Goal: Information Seeking & Learning: Learn about a topic

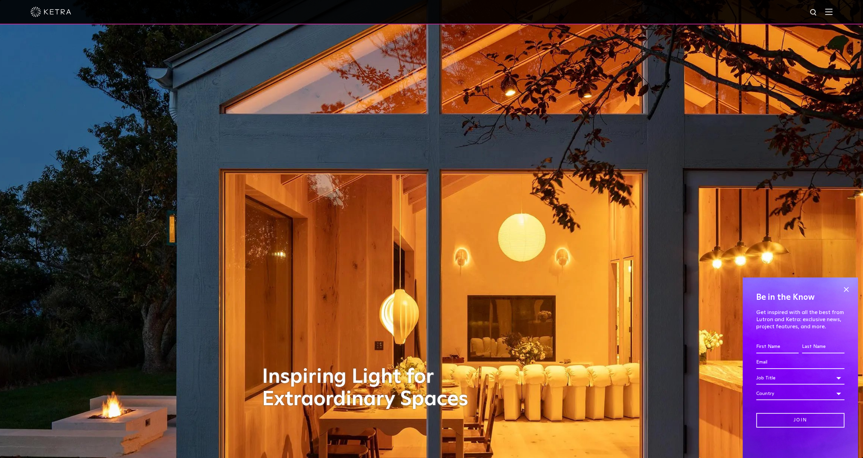
click at [767, 345] on input "First name *" at bounding box center [777, 347] width 42 height 13
type input "[PERSON_NAME]"
type input "[PERSON_NAME][EMAIL_ADDRESS][DOMAIN_NAME]"
select select "[GEOGRAPHIC_DATA]"
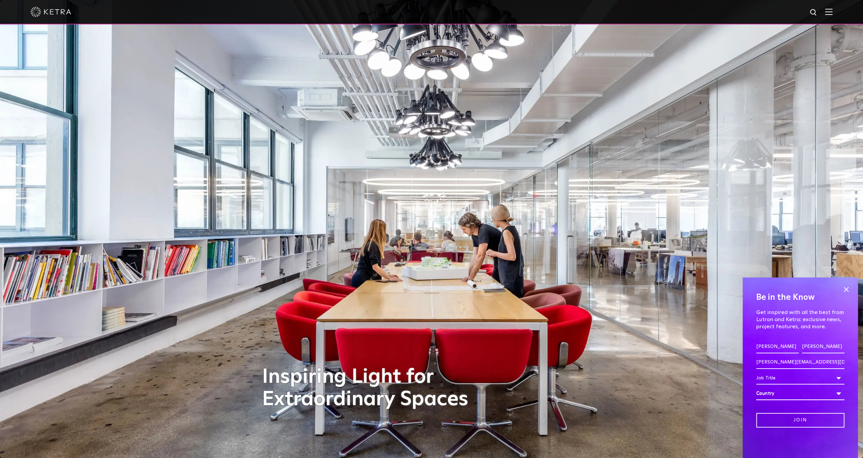
click at [837, 392] on div "Country" at bounding box center [800, 394] width 88 height 13
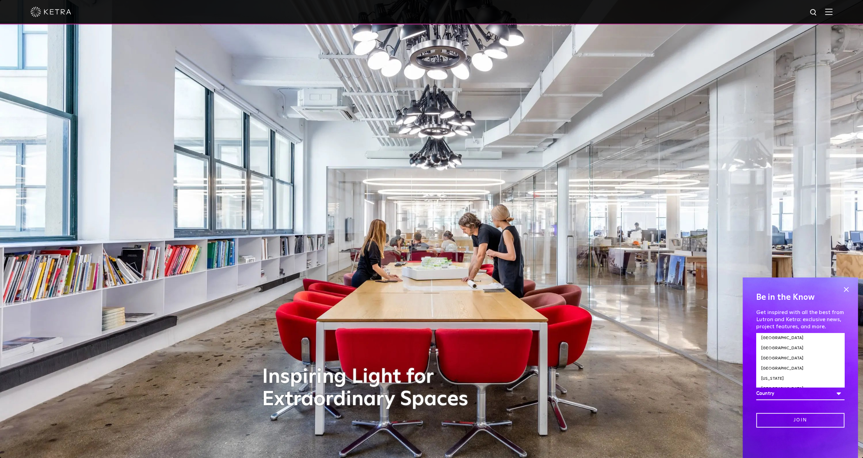
click at [748, 443] on div "Be in the Know Get inspired with all the best from Lutron and [PERSON_NAME]: ex…" at bounding box center [799, 368] width 115 height 181
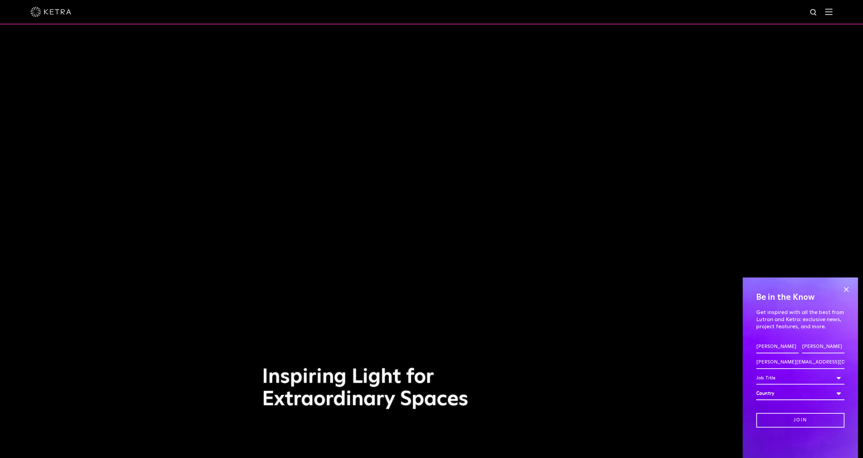
click at [838, 377] on div "Job Title" at bounding box center [800, 378] width 88 height 13
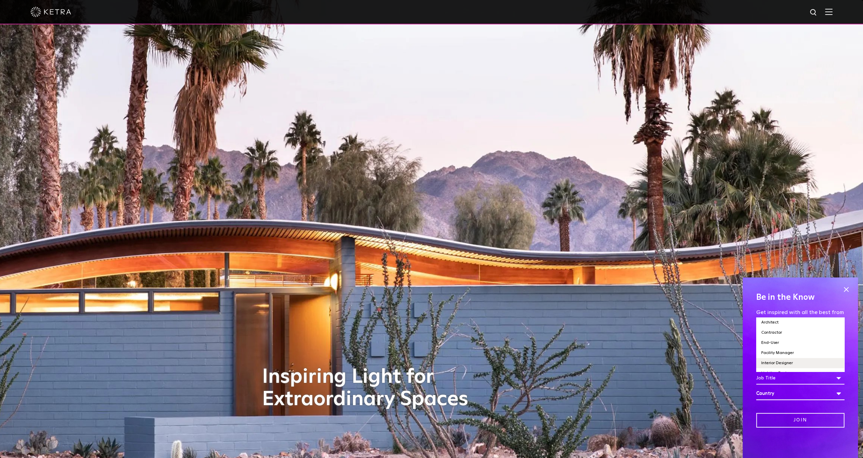
click at [784, 364] on li "Interior Designer" at bounding box center [800, 363] width 88 height 10
select select "Interior Designer"
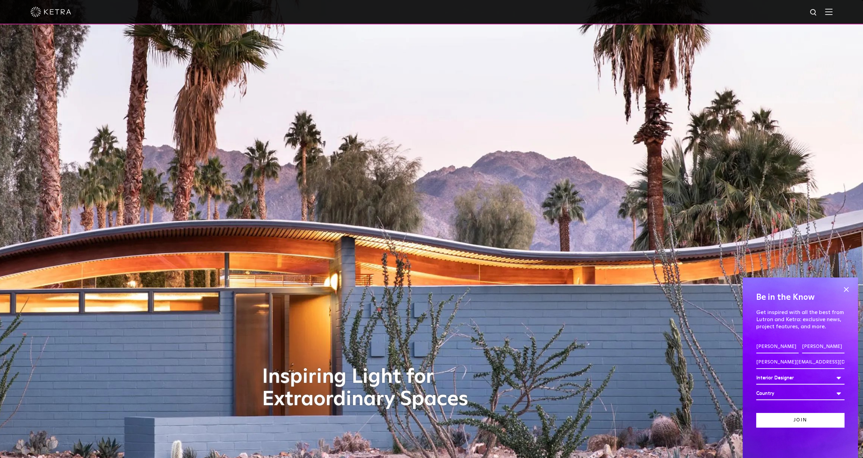
click at [801, 418] on input "Join" at bounding box center [800, 420] width 88 height 15
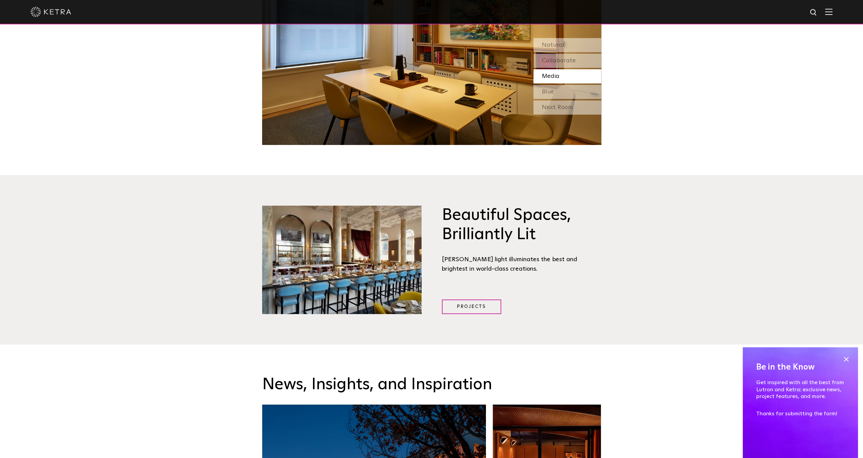
scroll to position [1017, 0]
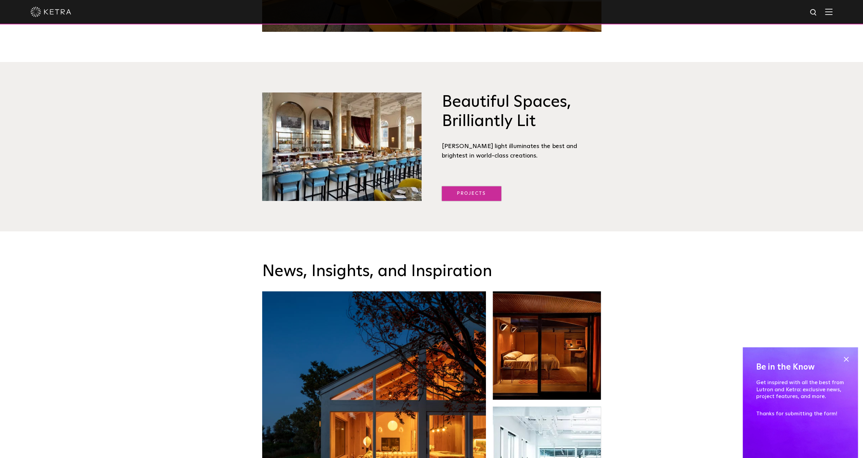
click at [471, 186] on link "Projects" at bounding box center [471, 193] width 59 height 15
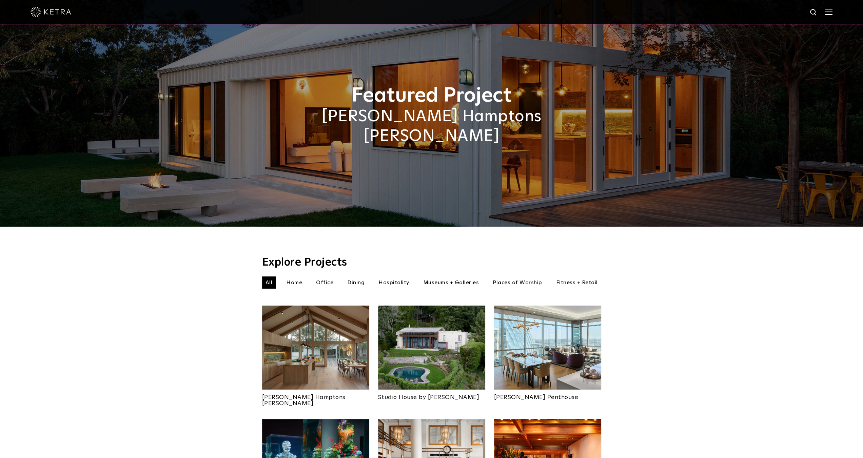
select select "Interior Designer"
select select "[GEOGRAPHIC_DATA]"
select select "Interior Designer"
select select "[GEOGRAPHIC_DATA]"
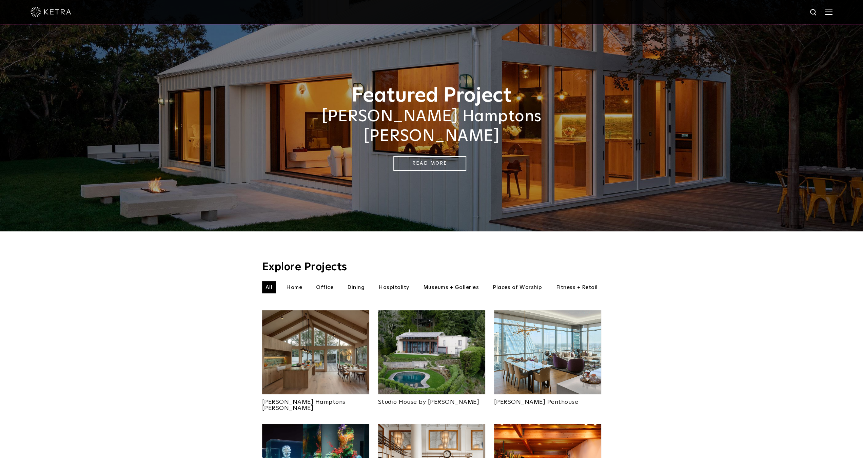
click at [300, 281] on li "Home" at bounding box center [294, 287] width 23 height 12
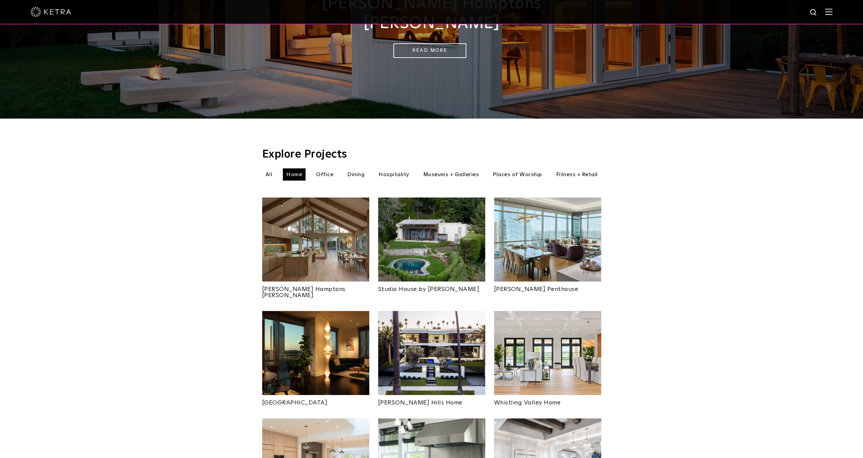
scroll to position [226, 0]
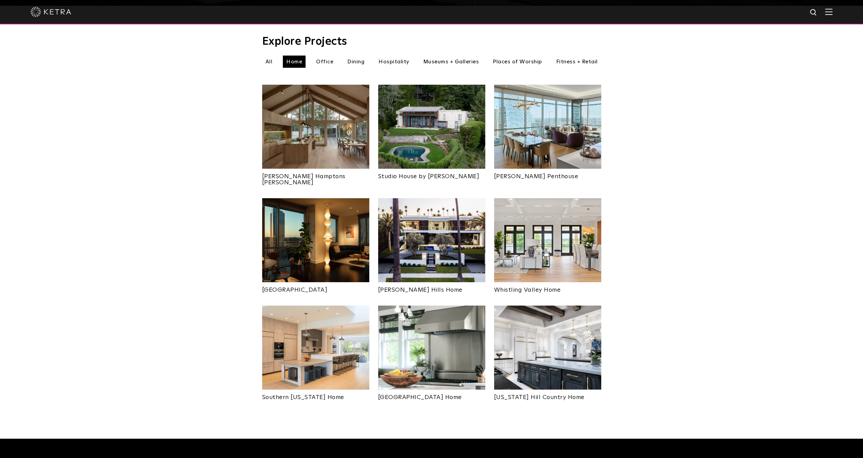
click at [434, 124] on img at bounding box center [431, 127] width 107 height 84
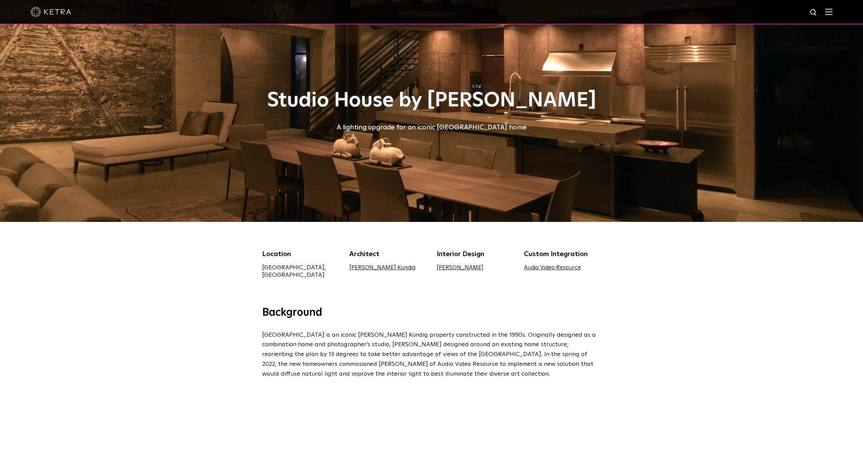
select select "Interior Designer"
select select "[GEOGRAPHIC_DATA]"
select select "Interior Designer"
select select "[GEOGRAPHIC_DATA]"
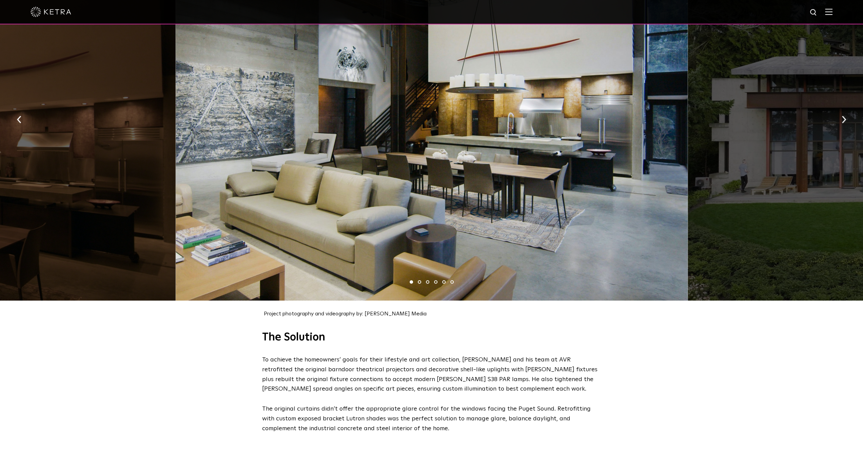
scroll to position [904, 0]
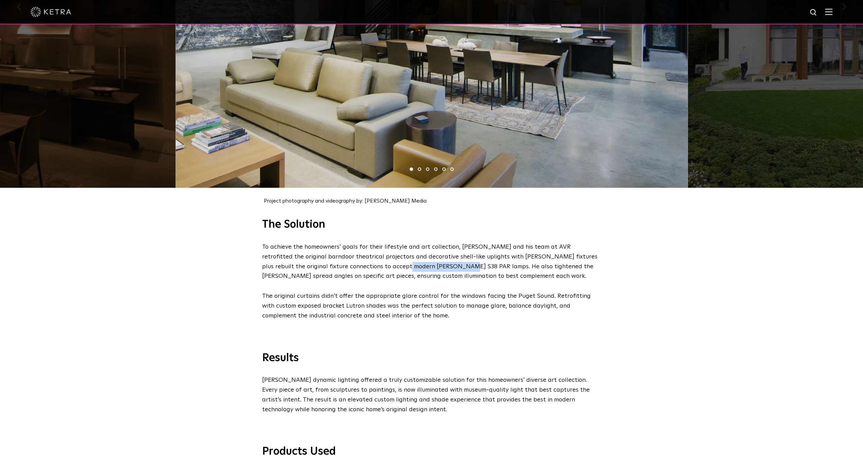
drag, startPoint x: 349, startPoint y: 259, endPoint x: 404, endPoint y: 262, distance: 56.0
click at [404, 262] on p "To achieve the homeowners’ goals for their lifestyle and art collection, Terry …" at bounding box center [430, 261] width 336 height 39
copy p "Ketra S38 PAR lamps"
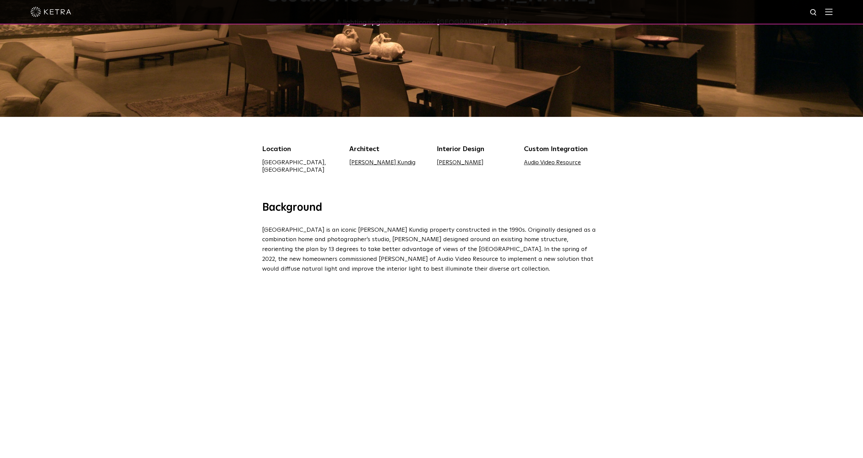
scroll to position [0, 0]
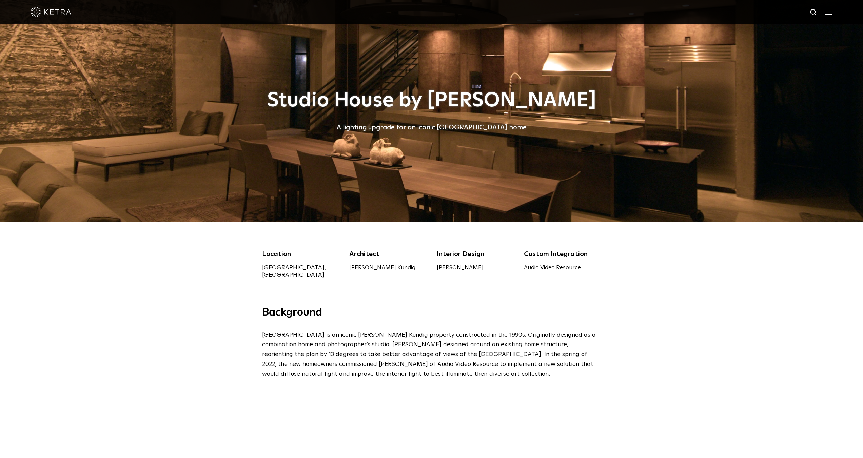
click at [832, 12] on img at bounding box center [828, 11] width 7 height 6
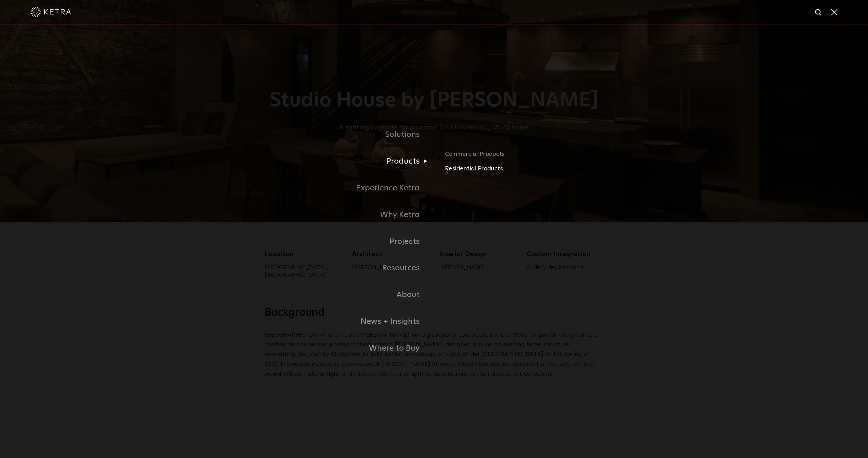
click at [466, 171] on link "Residential Products" at bounding box center [524, 169] width 159 height 10
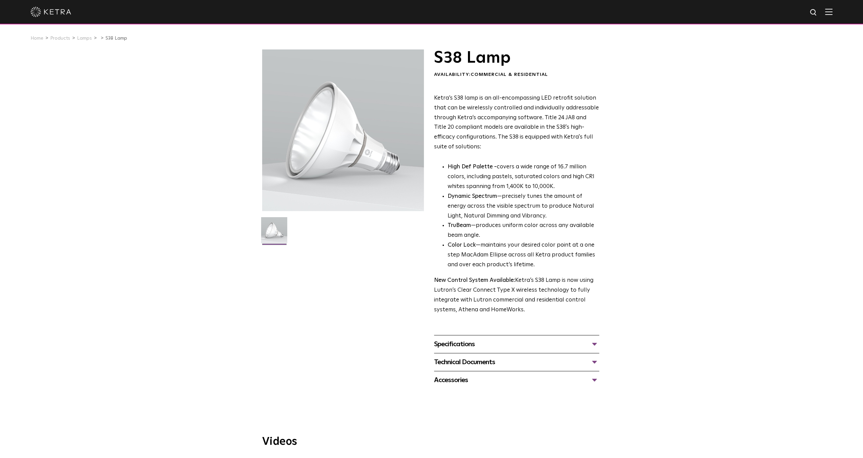
select select "Interior Designer"
select select "[GEOGRAPHIC_DATA]"
select select "Interior Designer"
select select "[GEOGRAPHIC_DATA]"
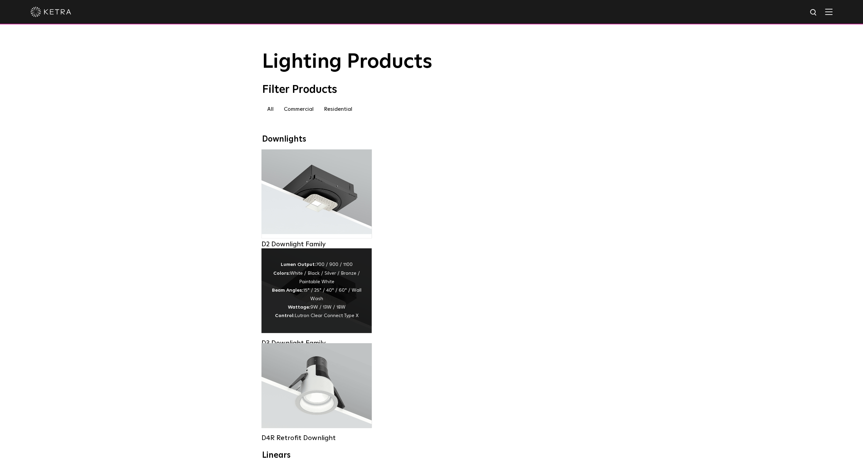
select select "Interior Designer"
select select "[GEOGRAPHIC_DATA]"
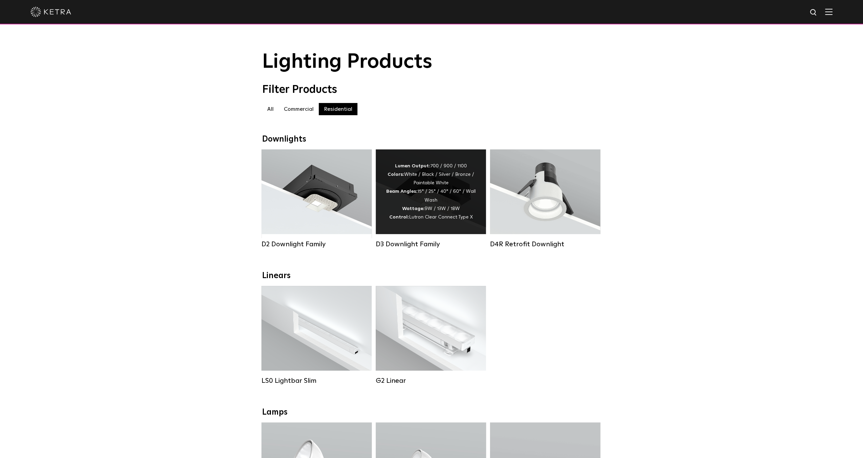
select select "Interior Designer"
select select "[GEOGRAPHIC_DATA]"
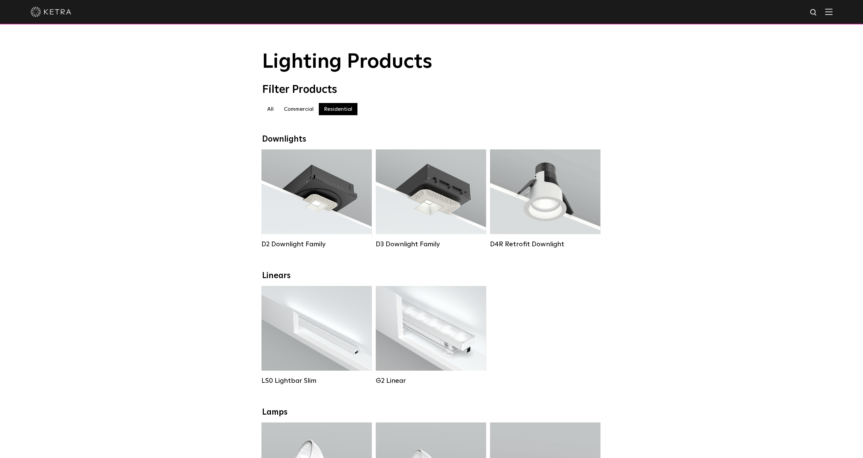
click at [270, 112] on label "All" at bounding box center [270, 109] width 17 height 12
